Goal: Communication & Community: Answer question/provide support

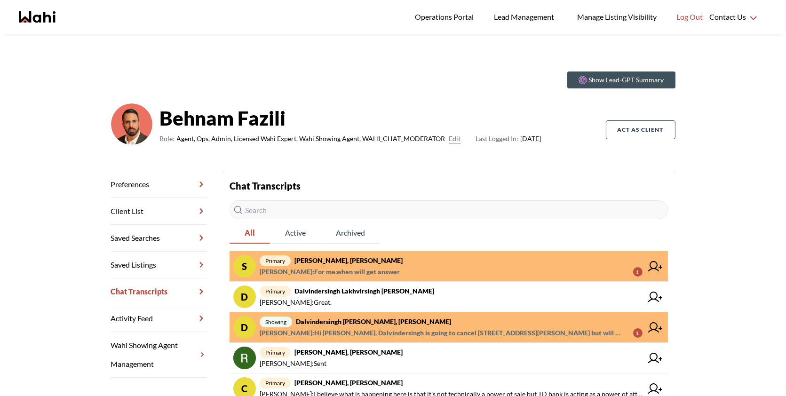
click at [443, 269] on span "Suzie Persaud : For me.when will get answer 1" at bounding box center [451, 271] width 383 height 11
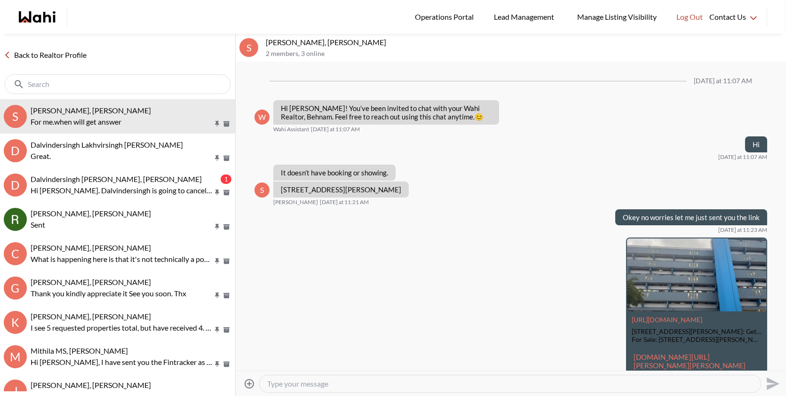
scroll to position [1382, 0]
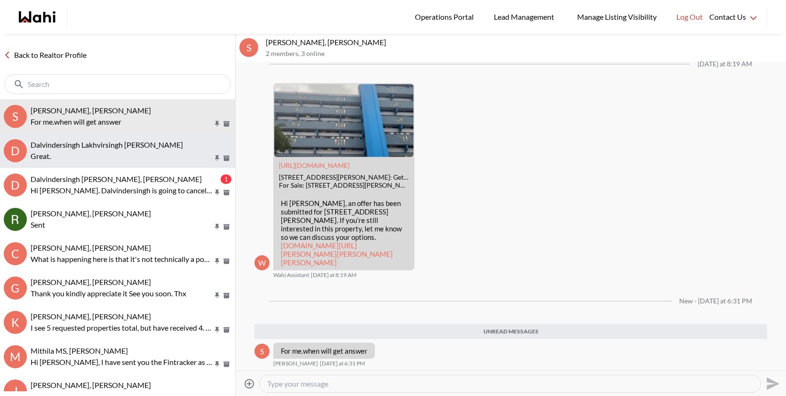
click at [140, 137] on button "D Dalvindersingh Lakhvirsingh Jaswal, Behnam Great." at bounding box center [117, 151] width 235 height 34
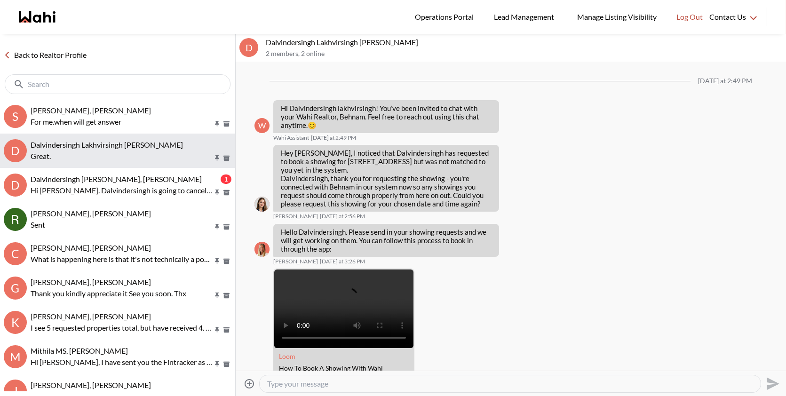
scroll to position [386, 0]
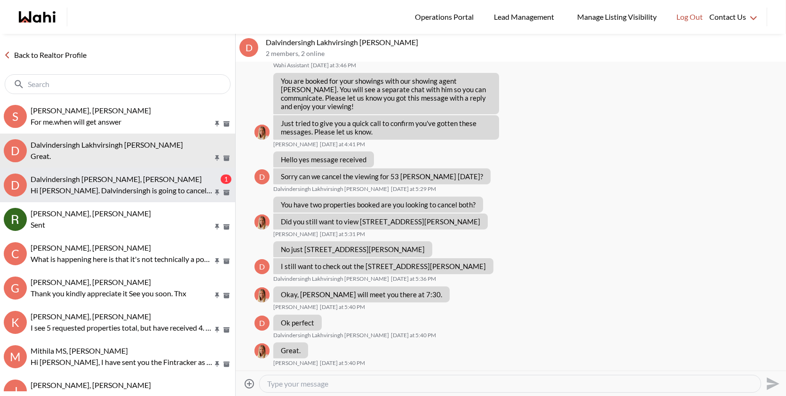
click at [130, 168] on button "D Dalvindersingh Lakhvirsingh Jaswal, Paul, Behnam 1 Hi Paul. Dalvindersingh is…" at bounding box center [117, 185] width 235 height 34
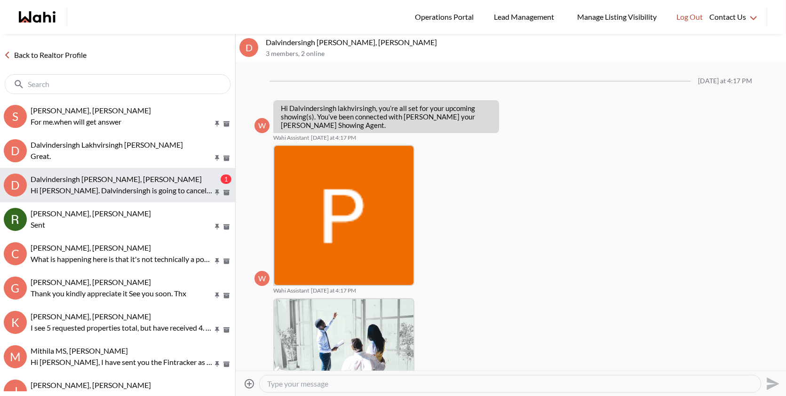
scroll to position [310, 0]
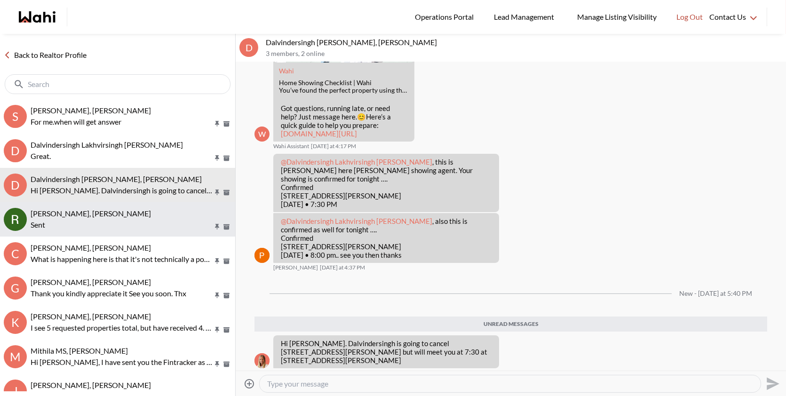
click at [134, 218] on div "Rita Kukendran, Behnam" at bounding box center [131, 213] width 201 height 9
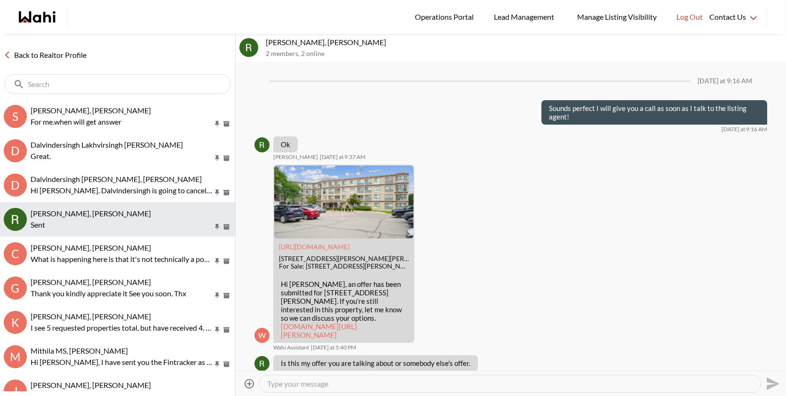
scroll to position [769, 0]
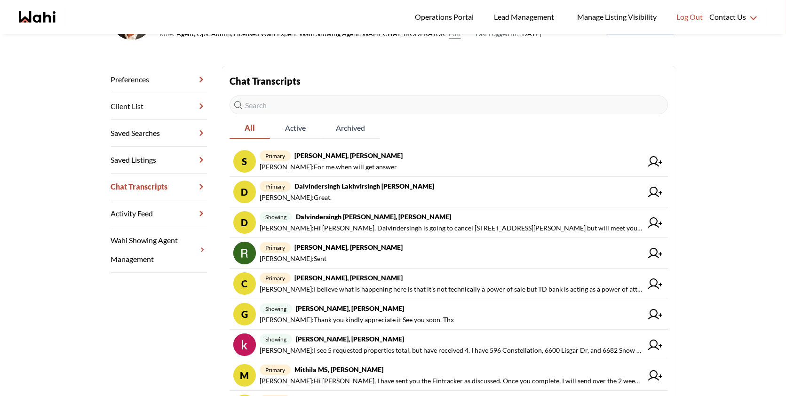
scroll to position [108, 0]
